Goal: Task Accomplishment & Management: Use online tool/utility

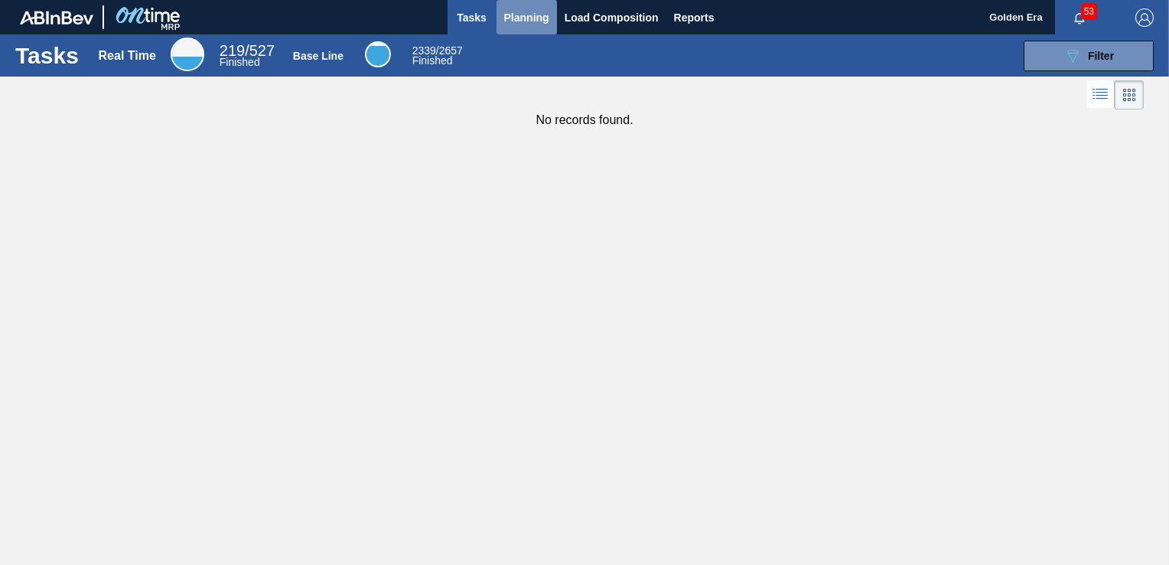
click at [538, 21] on span "Planning" at bounding box center [526, 17] width 45 height 18
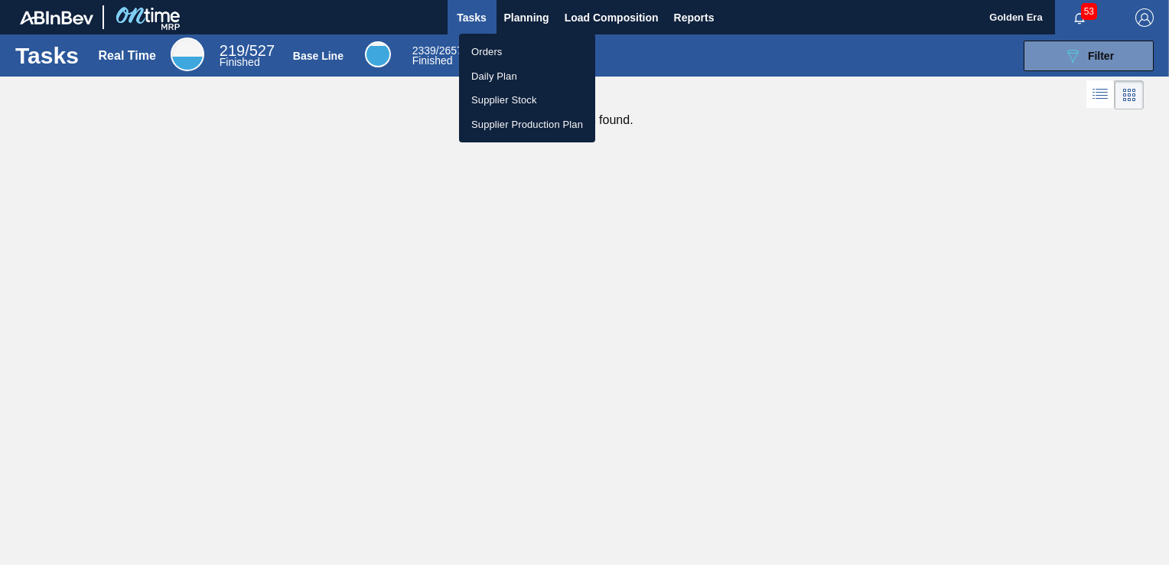
click at [522, 57] on li "Orders" at bounding box center [527, 52] width 136 height 24
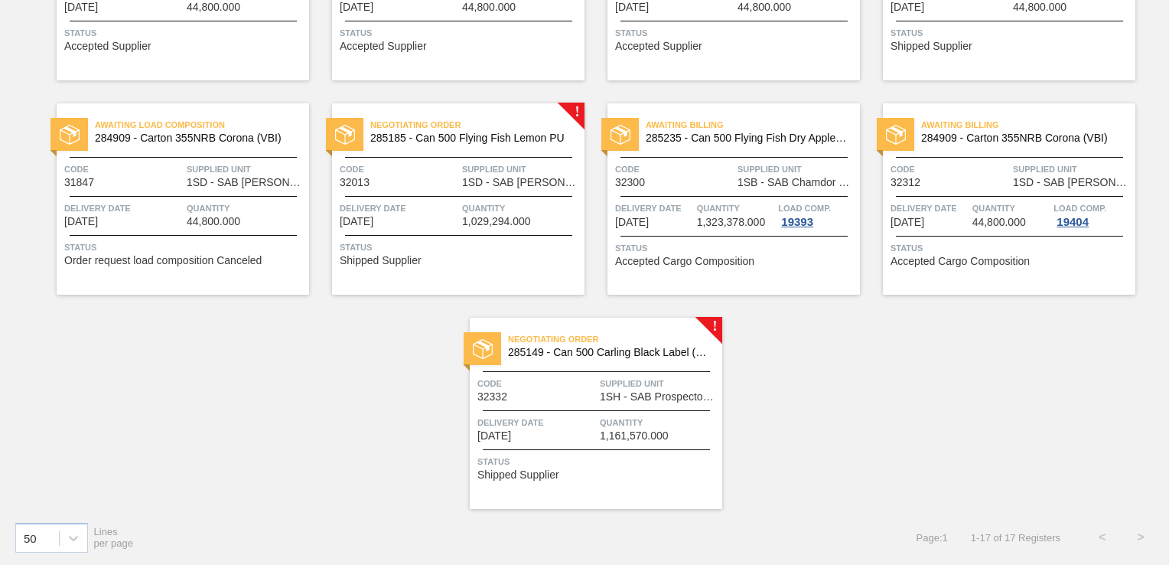
scroll to position [675, 0]
click at [565, 393] on div "Code 32332" at bounding box center [537, 389] width 119 height 27
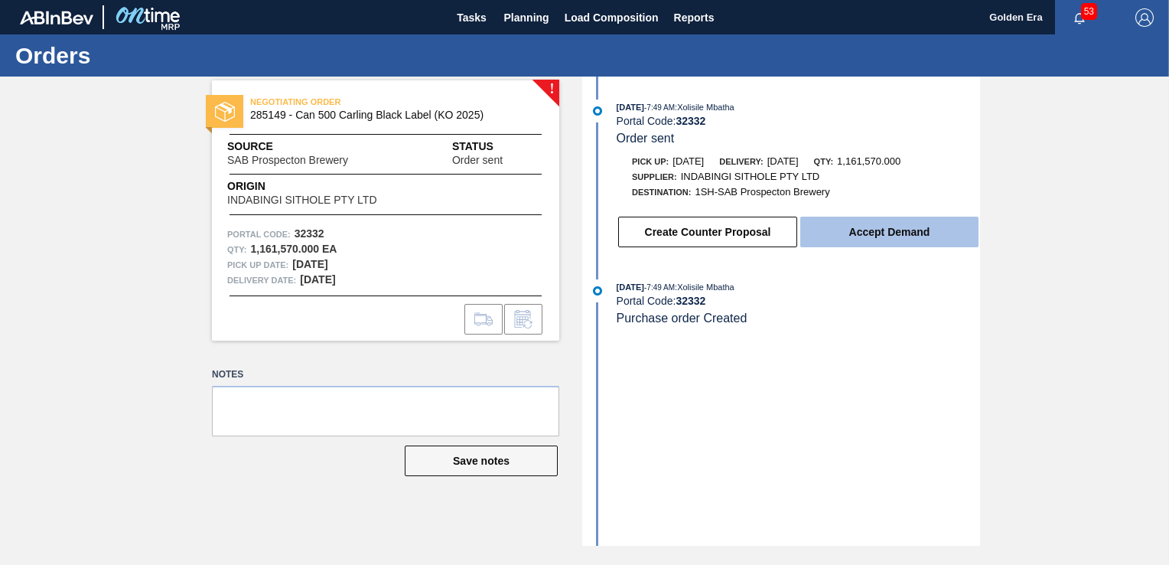
click at [861, 230] on button "Accept Demand" at bounding box center [889, 232] width 178 height 31
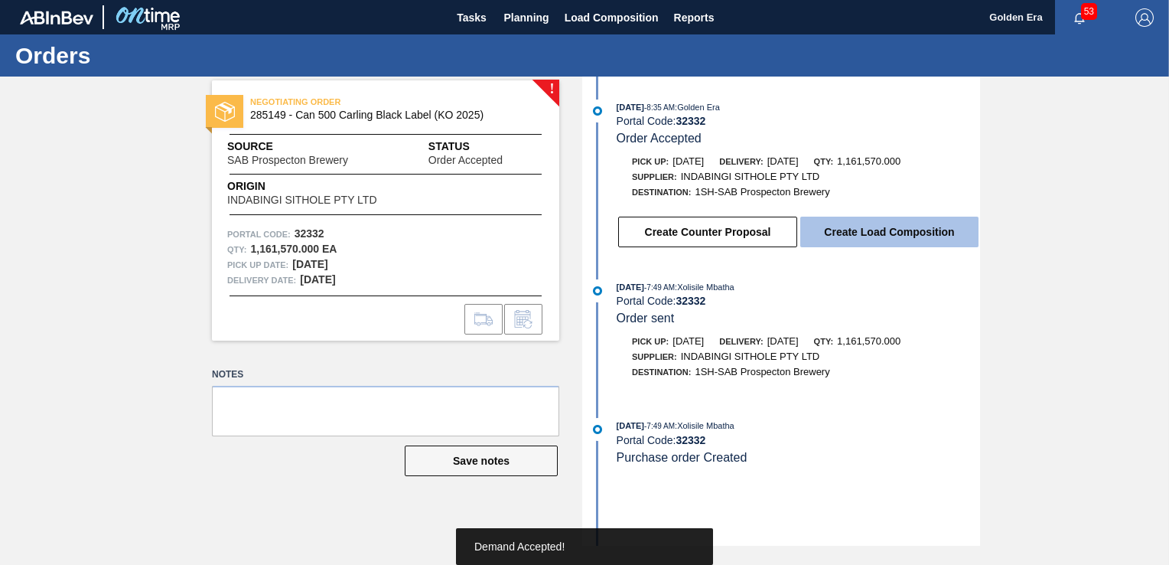
click at [860, 230] on button "Create Load Composition" at bounding box center [889, 232] width 178 height 31
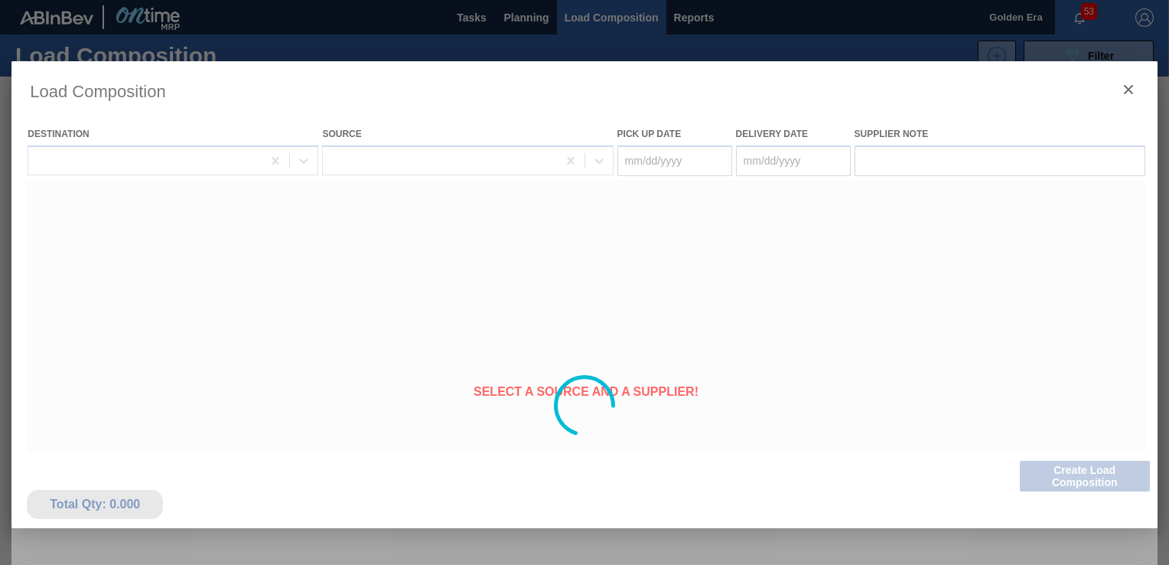
type Date "[DATE]"
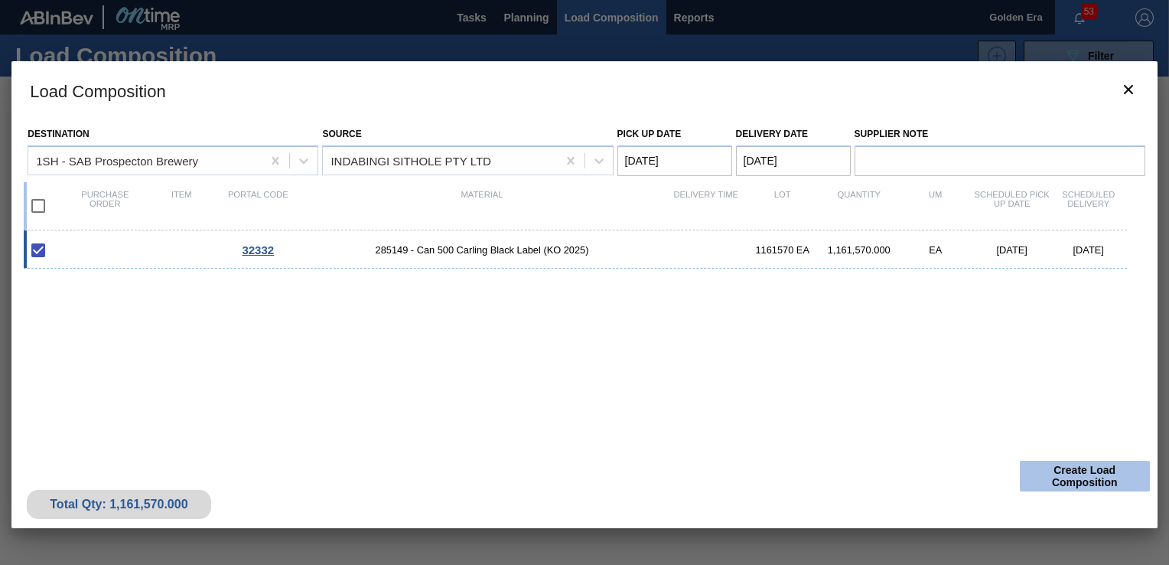
click at [1095, 473] on button "Create Load Composition" at bounding box center [1085, 476] width 130 height 31
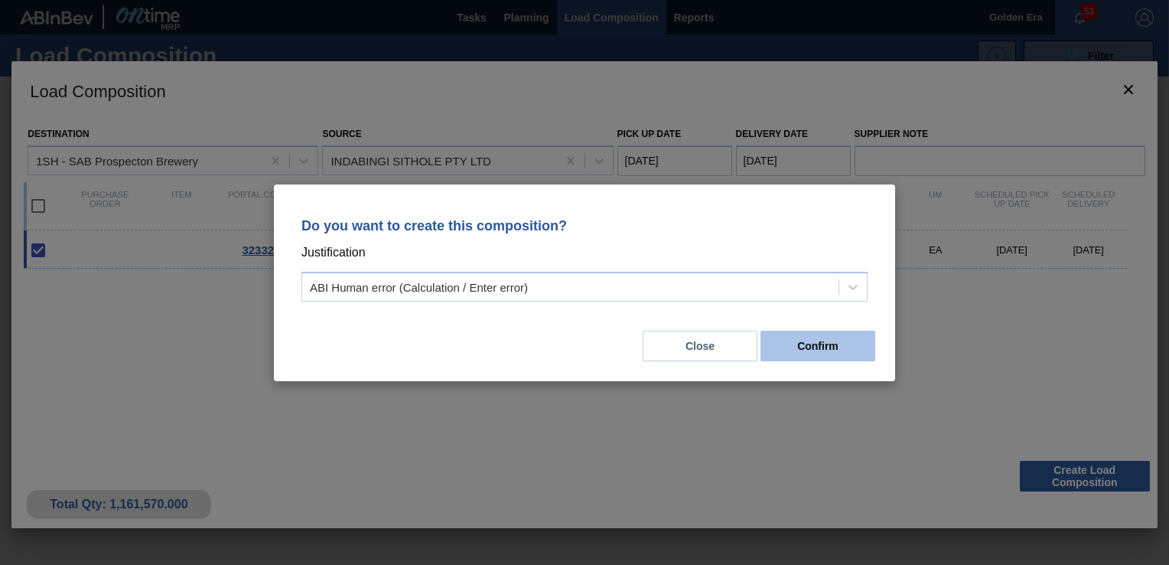
click at [797, 344] on button "Confirm" at bounding box center [818, 346] width 115 height 31
